Goal: Task Accomplishment & Management: Manage account settings

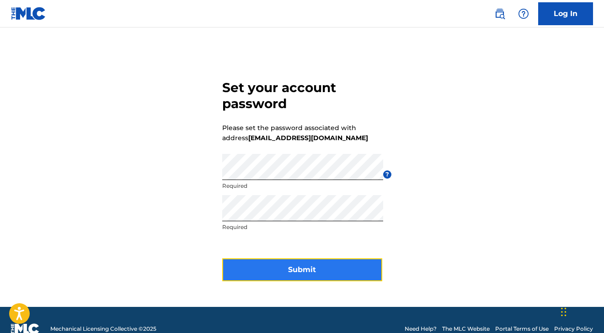
click at [287, 274] on button "Submit" at bounding box center [302, 269] width 160 height 23
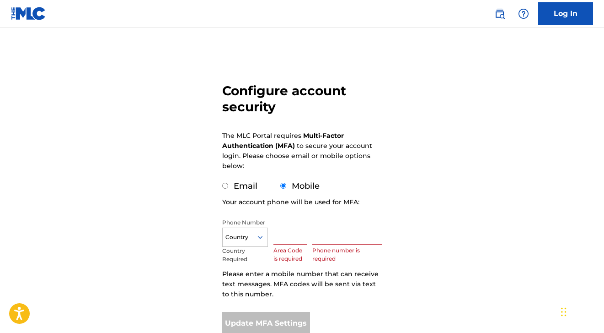
scroll to position [47, 0]
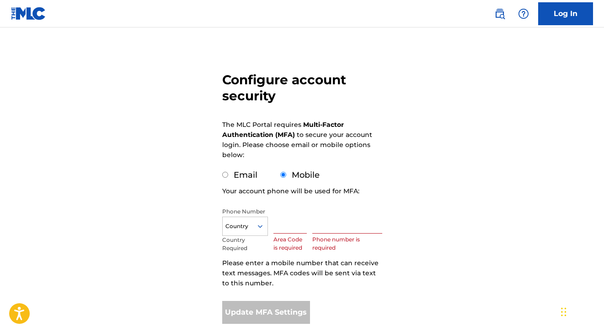
click at [257, 223] on icon at bounding box center [260, 226] width 8 height 8
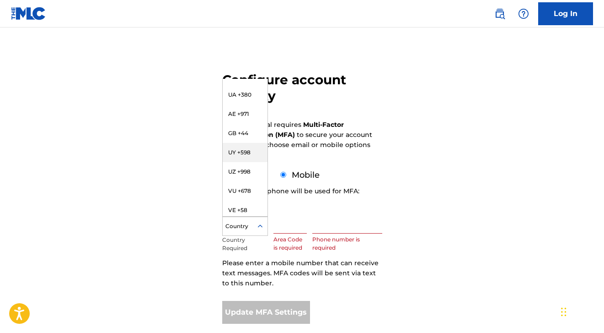
scroll to position [3919, 0]
click at [246, 124] on div "GB +44" at bounding box center [245, 133] width 45 height 19
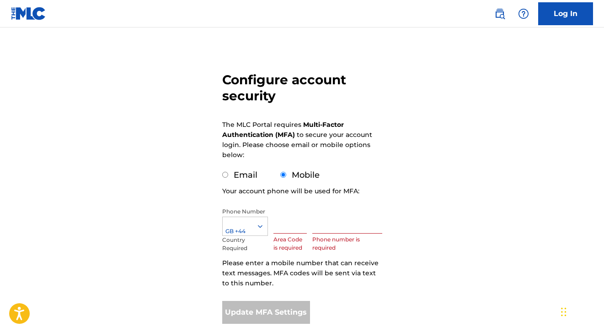
click at [287, 225] on input "text" at bounding box center [291, 220] width 34 height 26
type input "0"
click at [334, 229] on input "text" at bounding box center [348, 220] width 70 height 26
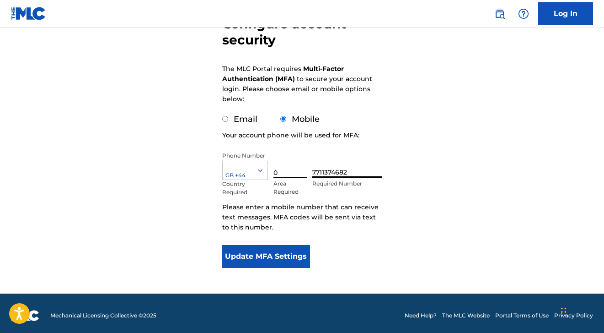
scroll to position [108, 0]
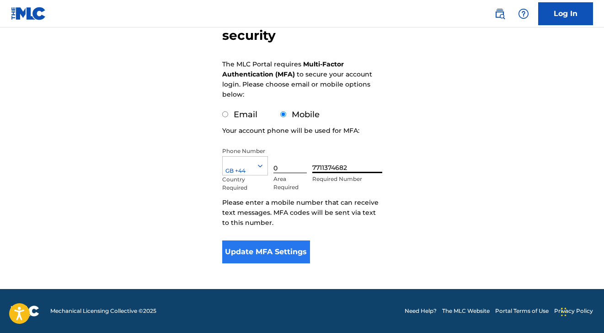
type input "7711374682"
click at [284, 246] on button "Update MFA Settings" at bounding box center [266, 251] width 88 height 23
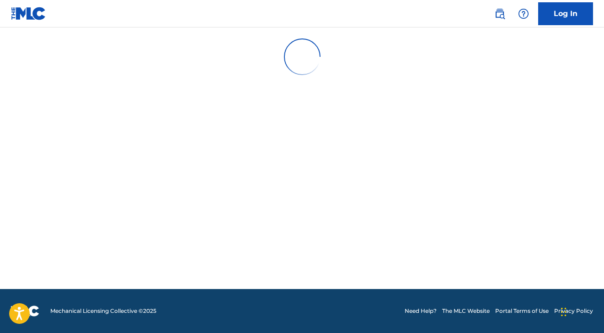
click at [502, 79] on div at bounding box center [302, 56] width 604 height 59
click at [561, 20] on link "Log In" at bounding box center [566, 13] width 55 height 23
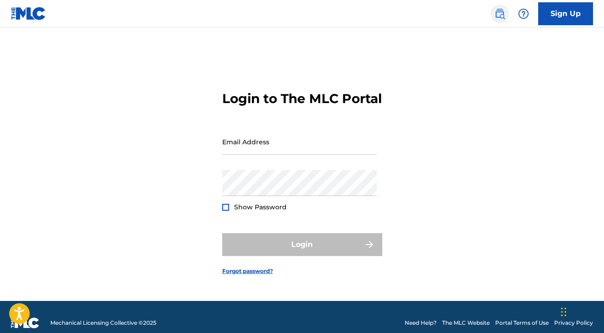
click at [500, 15] on img at bounding box center [500, 13] width 11 height 11
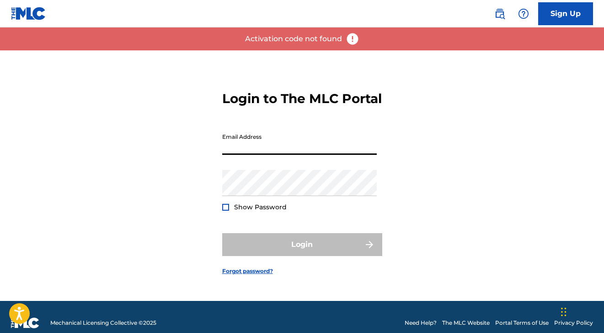
click at [261, 153] on input "Email Address" at bounding box center [299, 142] width 155 height 26
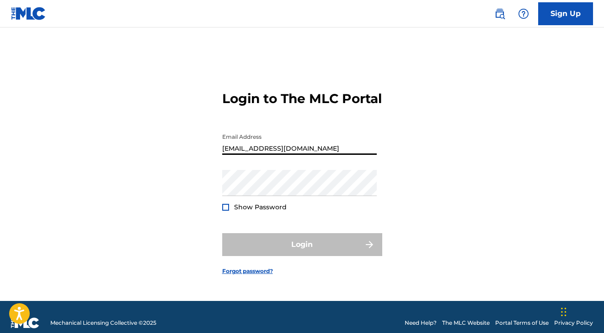
type input "[EMAIL_ADDRESS][DOMAIN_NAME]"
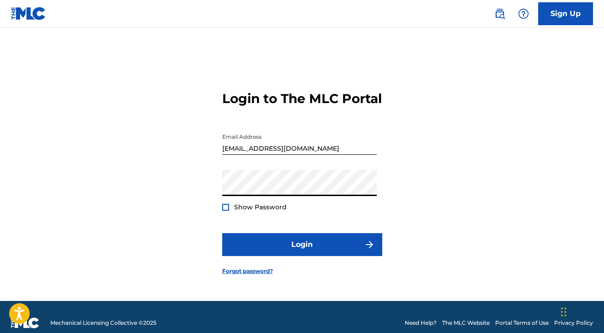
click at [222, 233] on button "Login" at bounding box center [302, 244] width 160 height 23
click at [242, 275] on link "Forgot password?" at bounding box center [247, 271] width 51 height 8
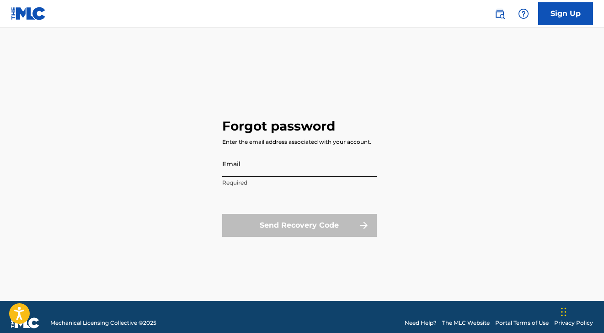
click at [259, 165] on input "Email" at bounding box center [299, 164] width 155 height 26
type input "[EMAIL_ADDRESS][DOMAIN_NAME]"
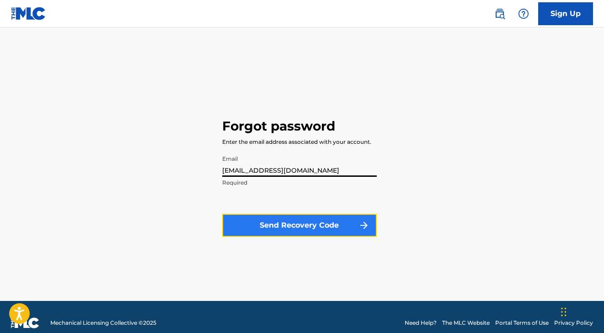
click at [267, 225] on button "Send Recovery Code" at bounding box center [299, 225] width 155 height 23
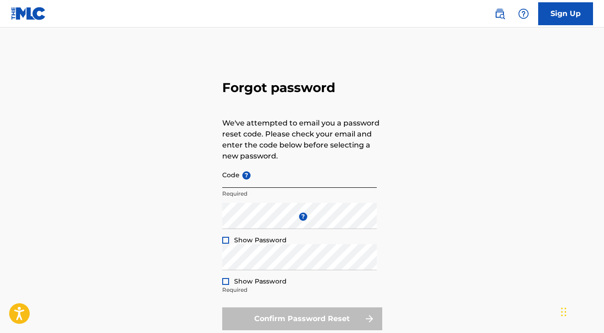
click at [316, 177] on input "Code ?" at bounding box center [299, 175] width 155 height 26
paste input "FP_ca8e13f2988db2325d05a4db965b"
type input "FP_ca8e13f2988db2325d05a4db965b"
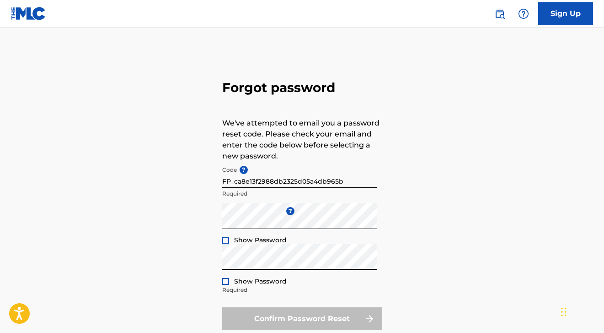
click at [226, 242] on div at bounding box center [225, 240] width 7 height 7
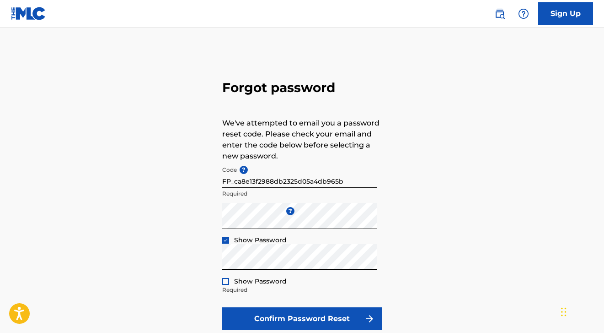
click at [223, 282] on div at bounding box center [225, 281] width 7 height 7
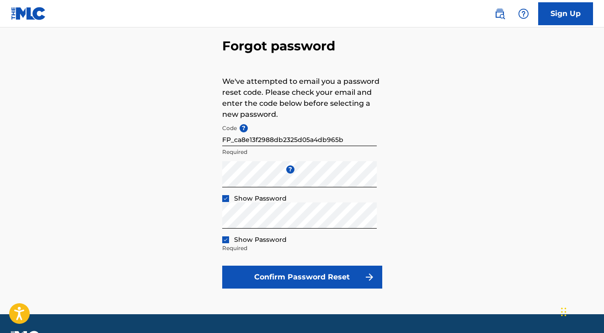
scroll to position [42, 0]
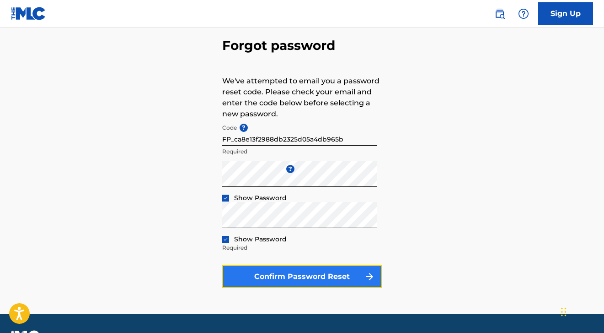
click at [266, 279] on button "Confirm Password Reset" at bounding box center [302, 276] width 160 height 23
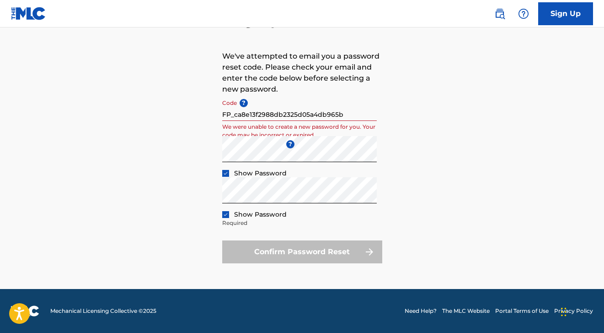
scroll to position [0, 0]
